Goal: Find specific page/section: Find specific page/section

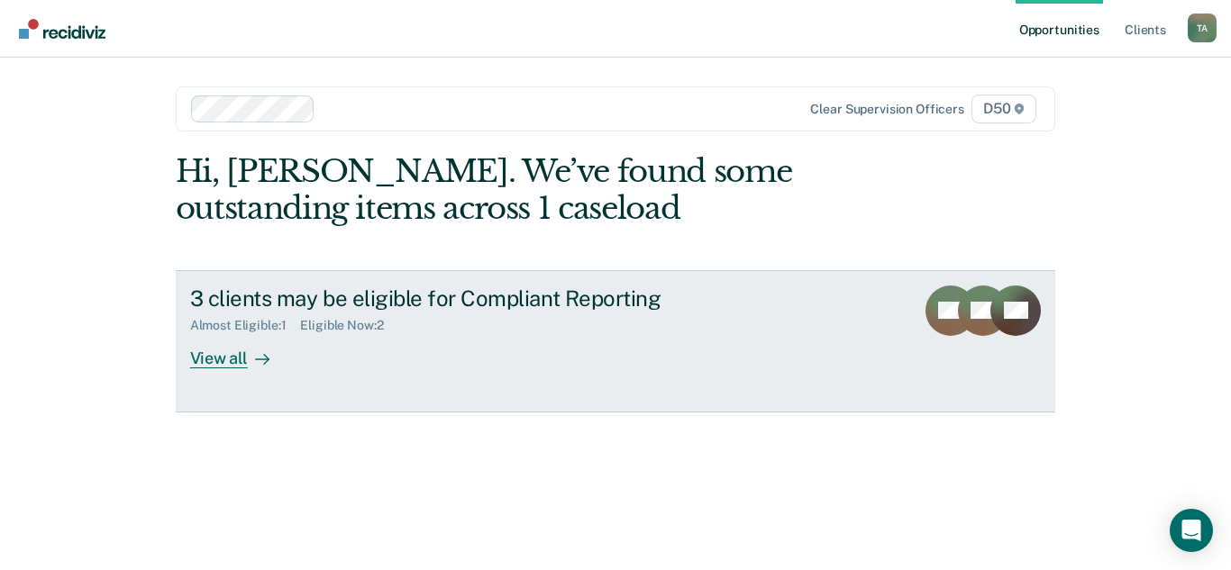
click at [224, 360] on div "View all" at bounding box center [240, 350] width 101 height 35
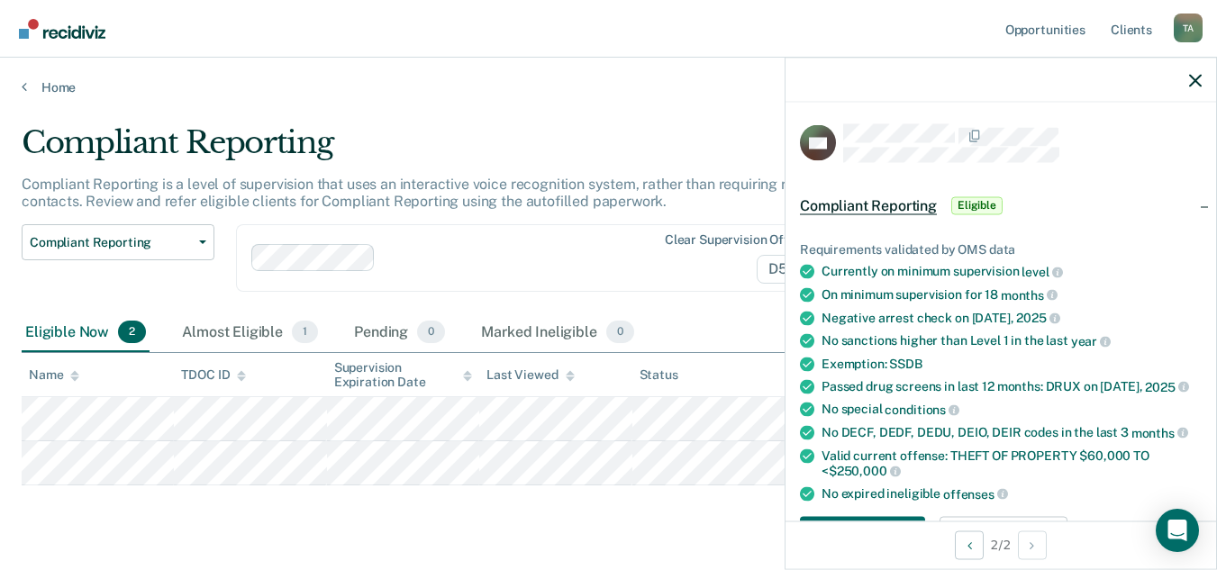
click at [659, 525] on div "Compliant Reporting Compliant Reporting is a level of supervision that uses an …" at bounding box center [609, 331] width 1174 height 414
click at [555, 127] on div "Compliant Reporting" at bounding box center [478, 149] width 913 height 51
click at [287, 336] on div "Almost Eligible 1" at bounding box center [249, 334] width 143 height 40
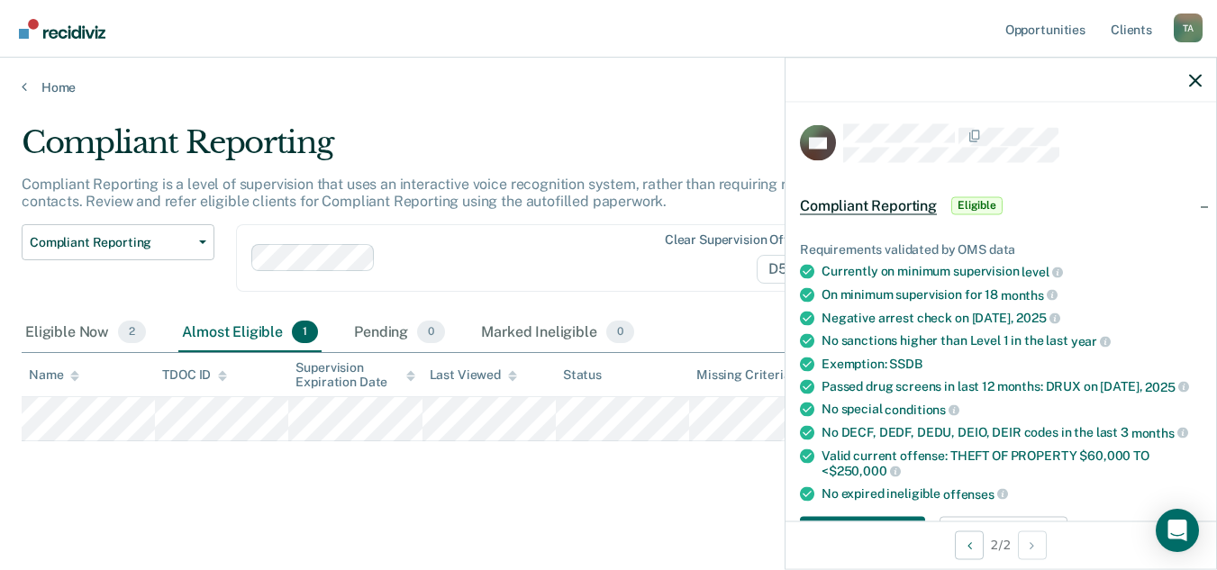
click at [1204, 81] on div at bounding box center [1001, 80] width 431 height 45
click at [1186, 76] on div at bounding box center [1001, 80] width 431 height 45
click at [1193, 76] on icon "button" at bounding box center [1195, 80] width 13 height 13
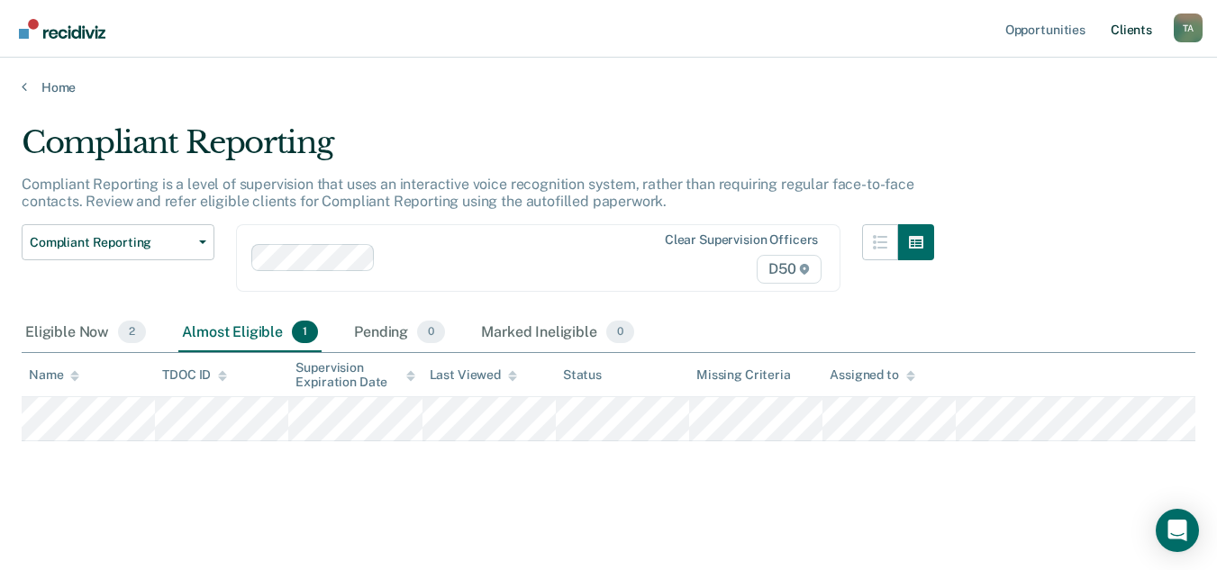
click at [1120, 26] on link "Client s" at bounding box center [1131, 29] width 49 height 58
